Goal: Task Accomplishment & Management: Use online tool/utility

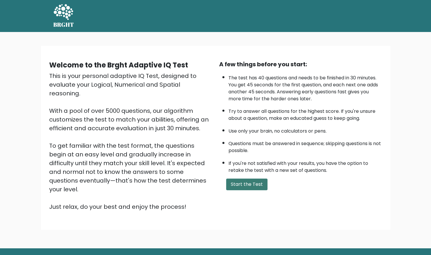
click at [261, 185] on button "Start the Test" at bounding box center [246, 185] width 41 height 12
click at [246, 183] on button "Start the Test" at bounding box center [246, 185] width 41 height 12
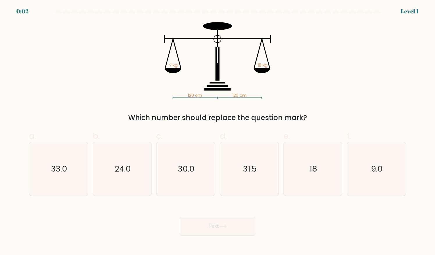
click at [246, 183] on icon "31.5" at bounding box center [250, 169] width 54 height 54
click at [218, 131] on input "d. 31.5" at bounding box center [218, 130] width 0 height 4
radio input "true"
click at [301, 167] on icon "18" at bounding box center [313, 169] width 54 height 54
click at [218, 131] on input "e. 18" at bounding box center [218, 130] width 0 height 4
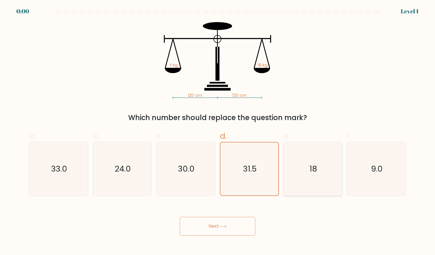
radio input "true"
